Goal: Task Accomplishment & Management: Manage account settings

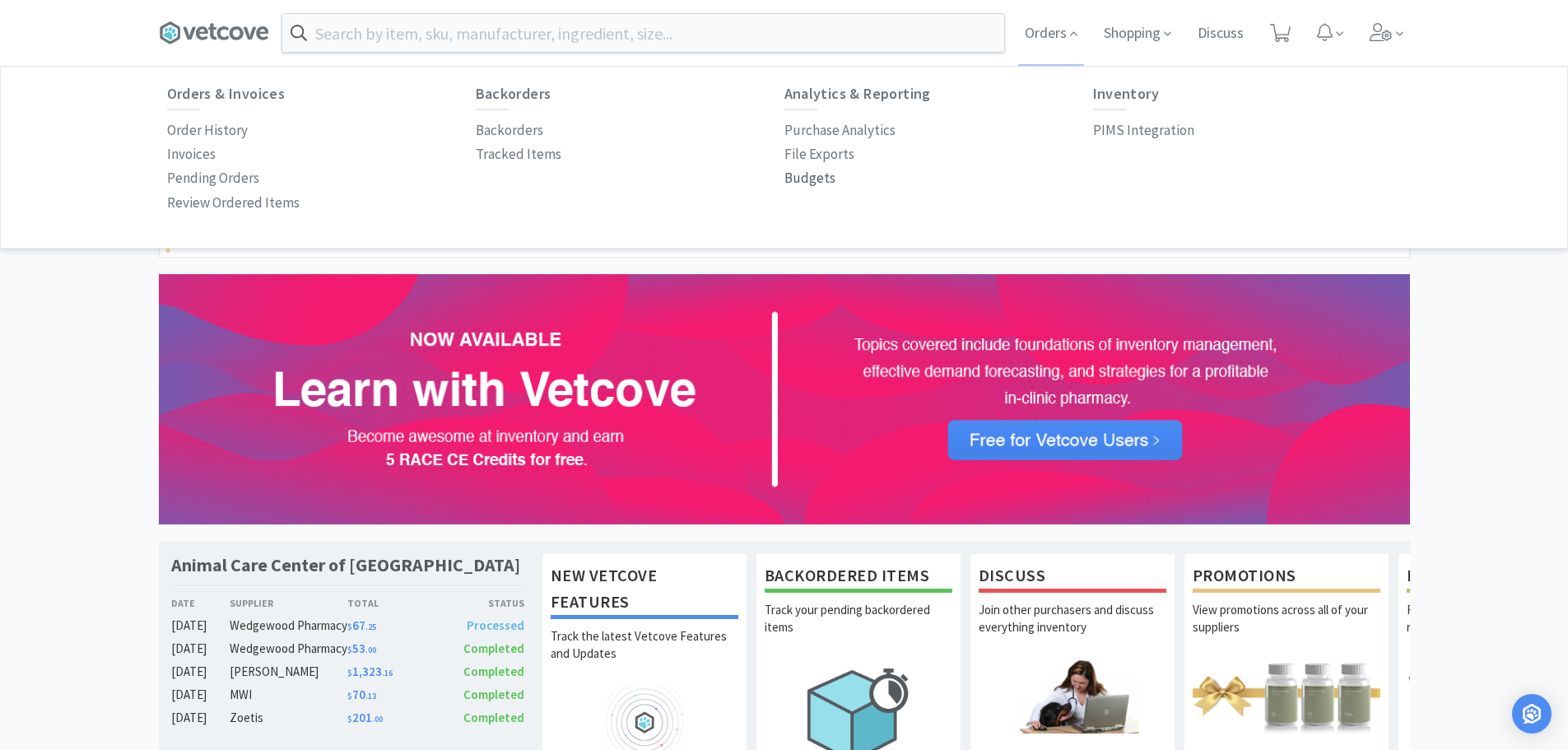
click at [810, 174] on p "Budgets" at bounding box center [810, 178] width 51 height 22
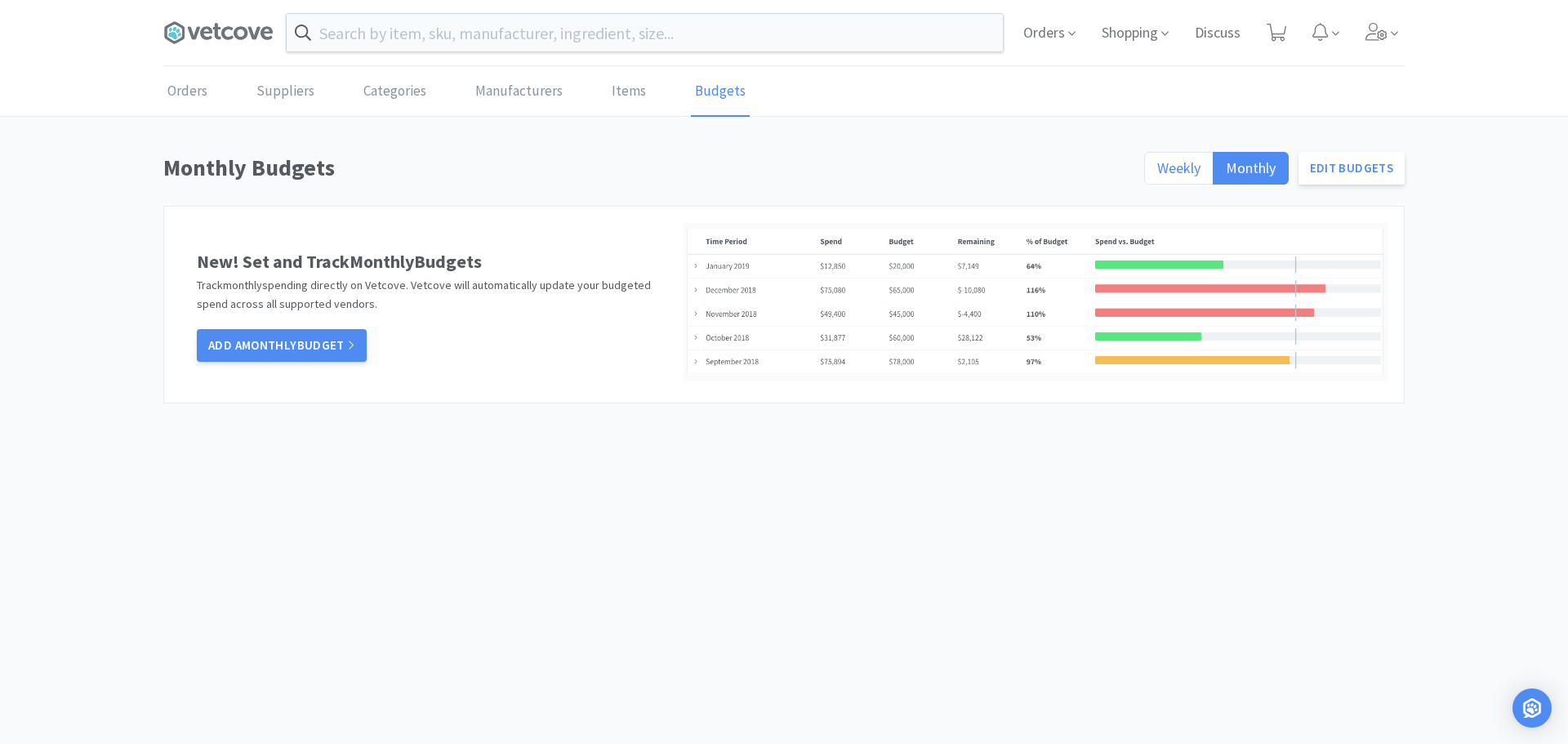
click at [1162, 162] on span "Weekly" at bounding box center [1179, 168] width 43 height 19
click at [1158, 173] on input "Weekly" at bounding box center [1158, 173] width 0 height 0
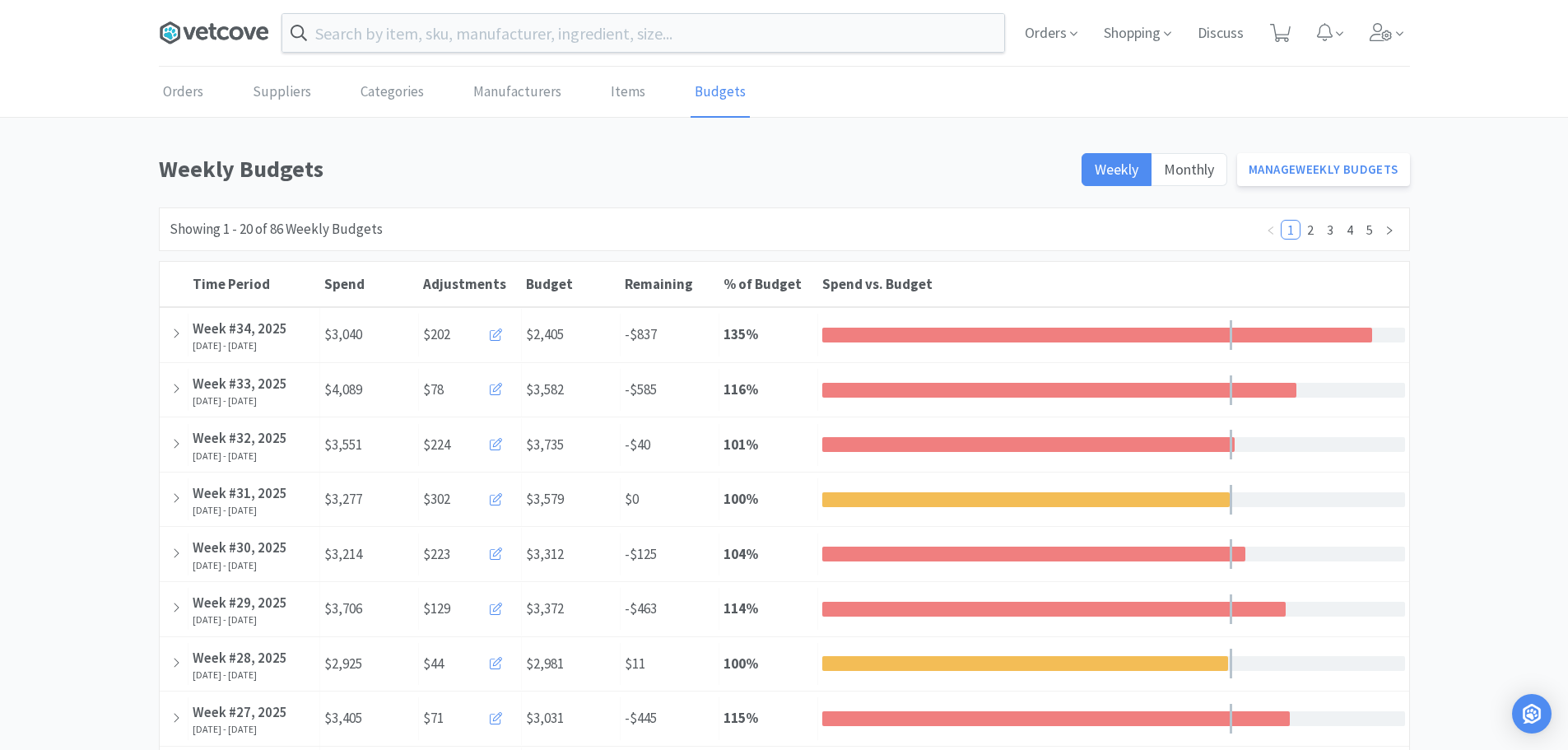
click at [223, 28] on icon at bounding box center [223, 33] width 12 height 13
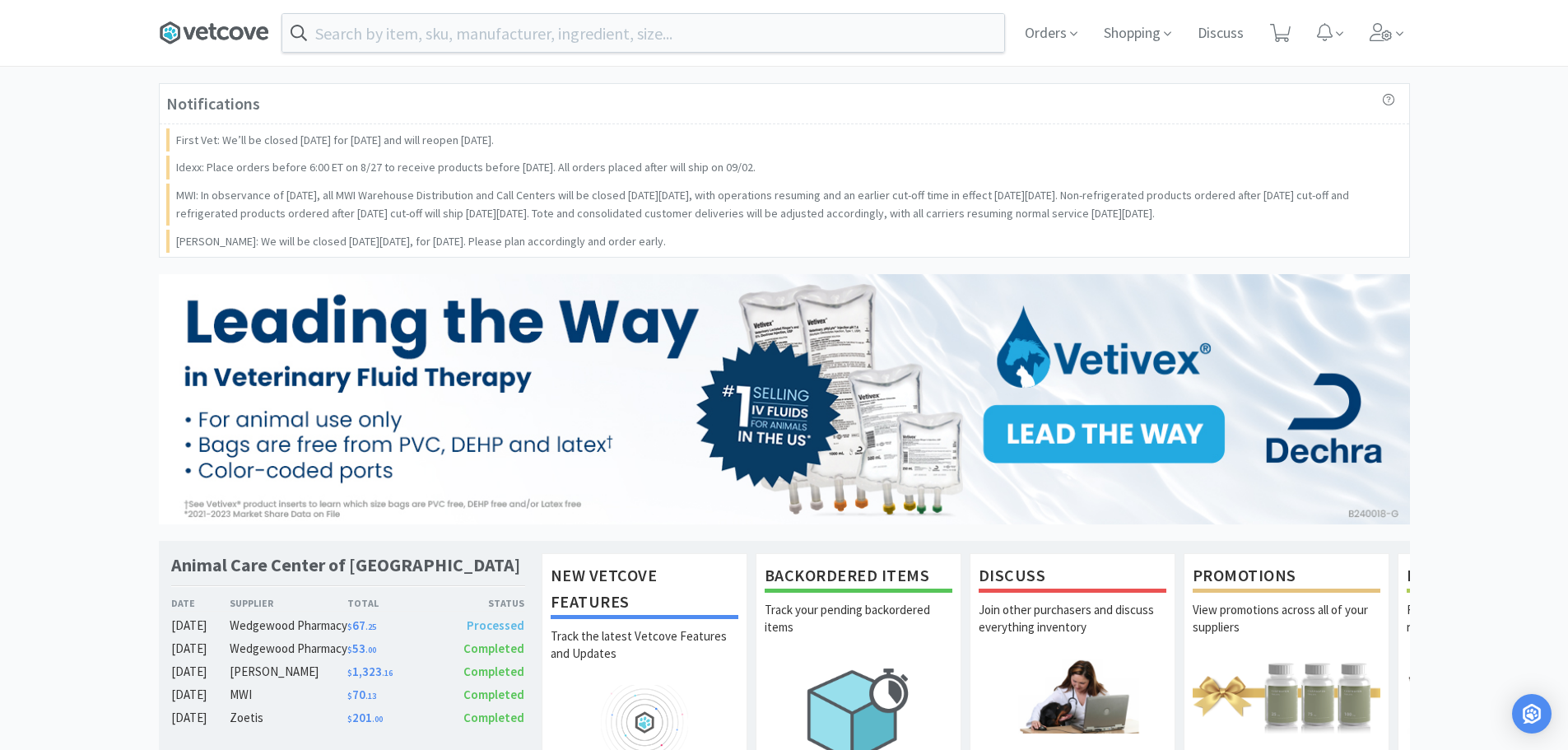
click at [213, 22] on icon at bounding box center [214, 33] width 110 height 25
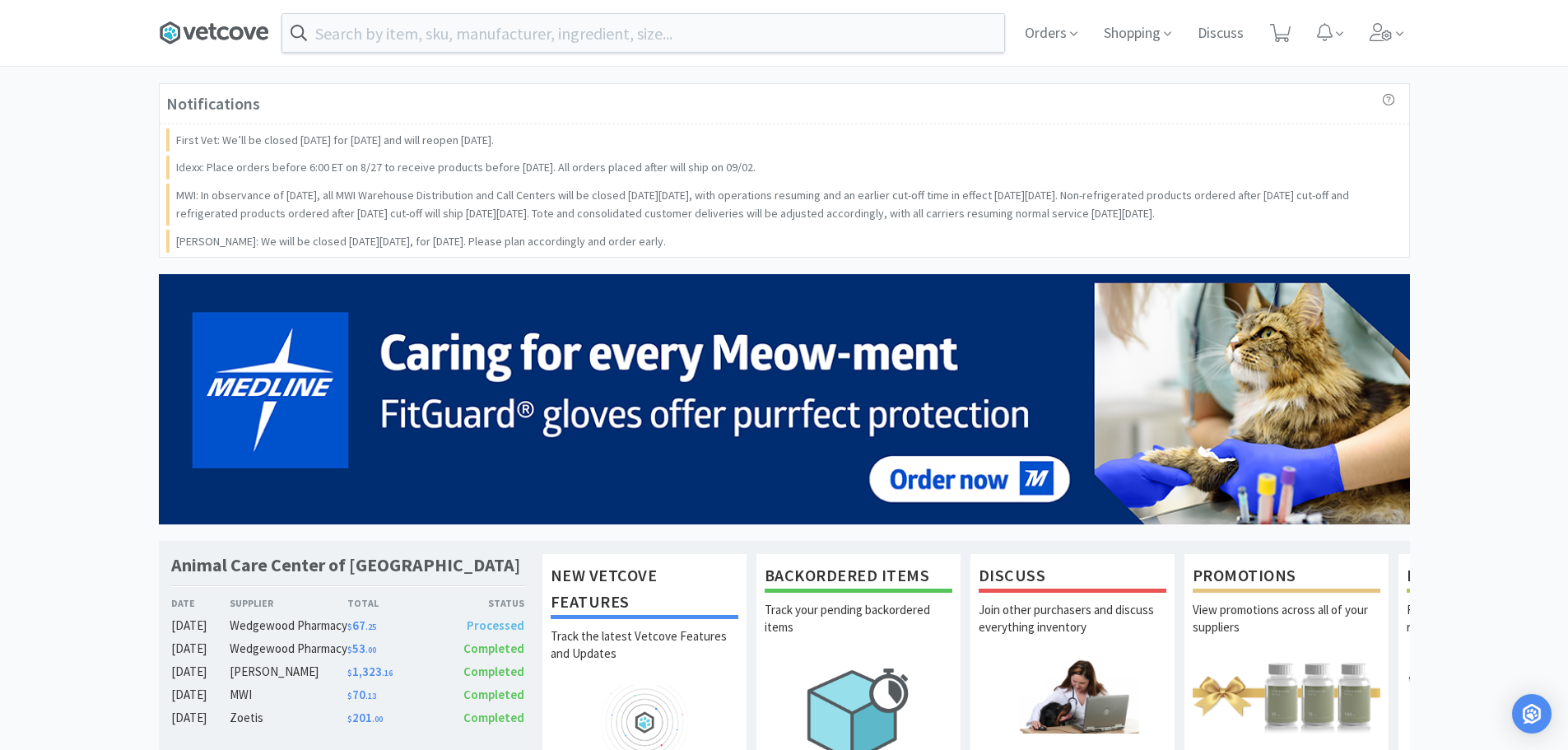
click at [211, 24] on icon at bounding box center [212, 32] width 8 height 16
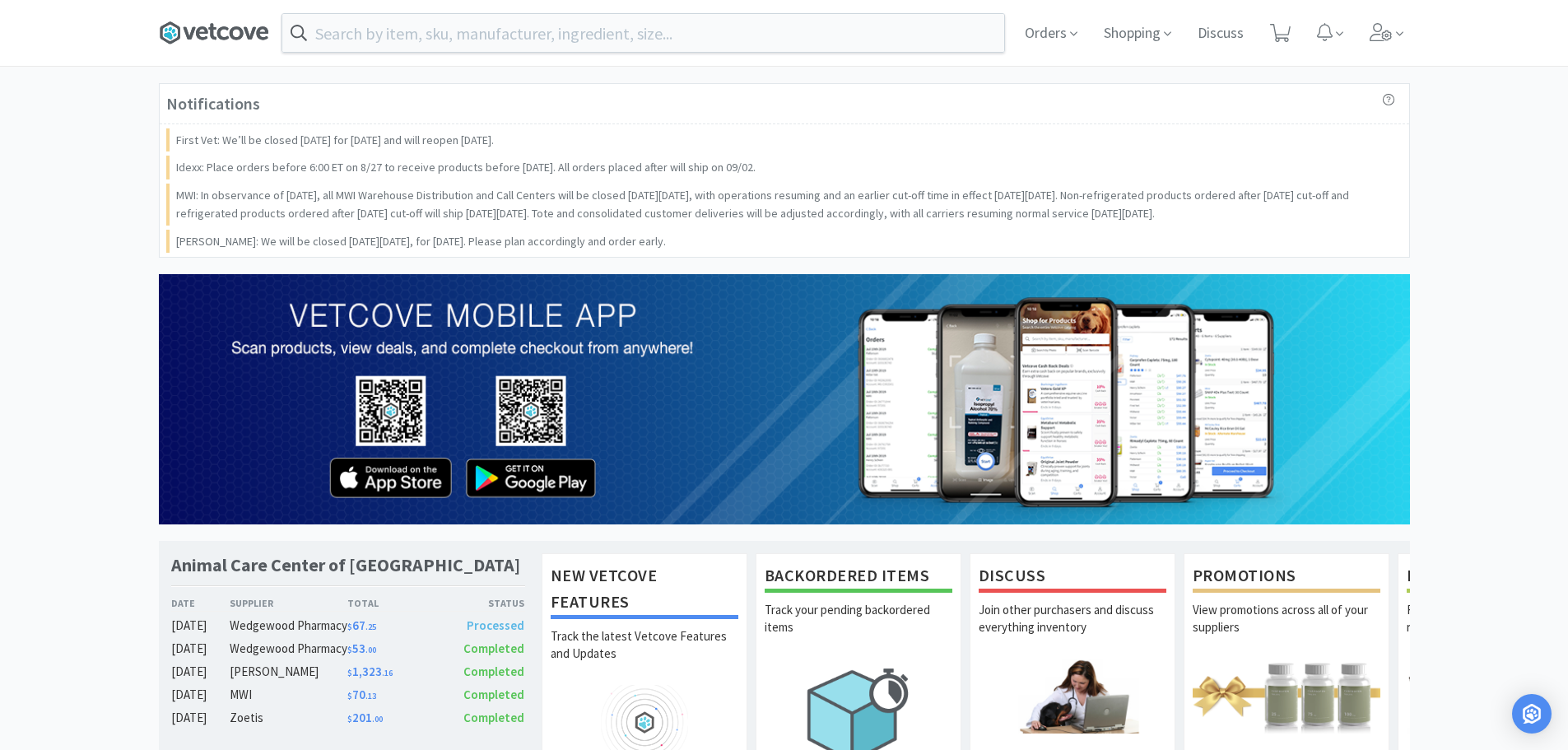
click at [187, 36] on icon at bounding box center [189, 34] width 13 height 13
